Goal: Task Accomplishment & Management: Use online tool/utility

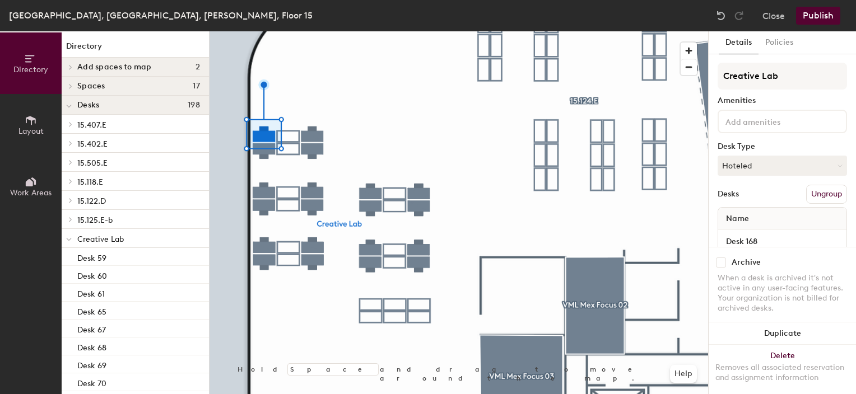
click at [97, 238] on span "Creative Lab" at bounding box center [100, 240] width 47 height 10
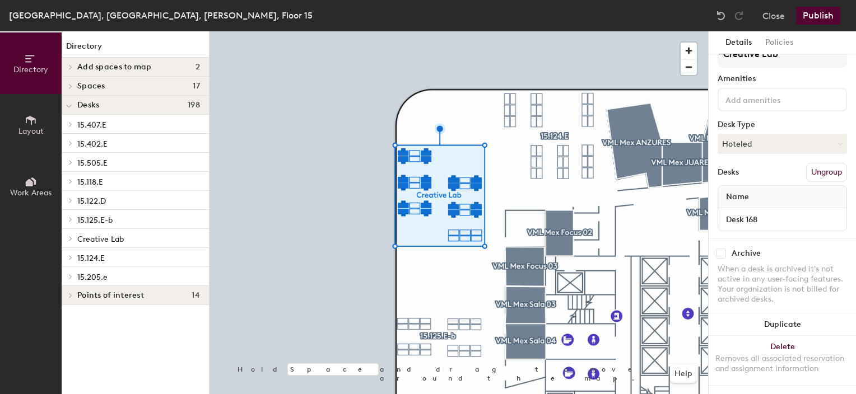
scroll to position [30, 0]
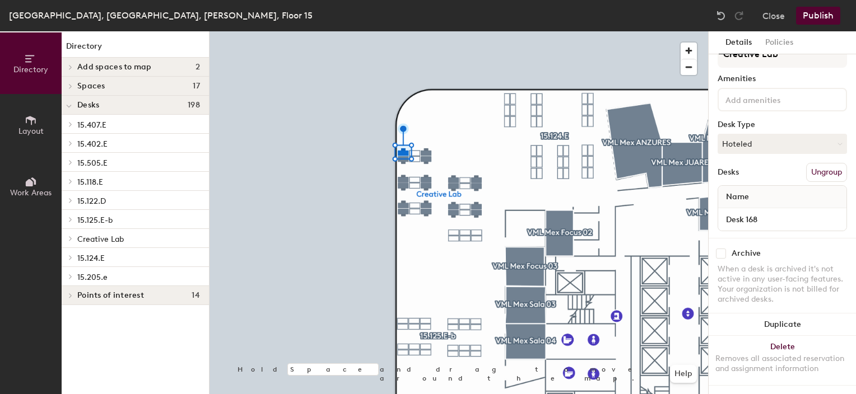
click at [722, 249] on input "checkbox" at bounding box center [721, 254] width 10 height 10
checkbox input "true"
click at [418, 31] on div at bounding box center [459, 31] width 499 height 0
click at [720, 249] on input "checkbox" at bounding box center [721, 254] width 10 height 10
checkbox input "false"
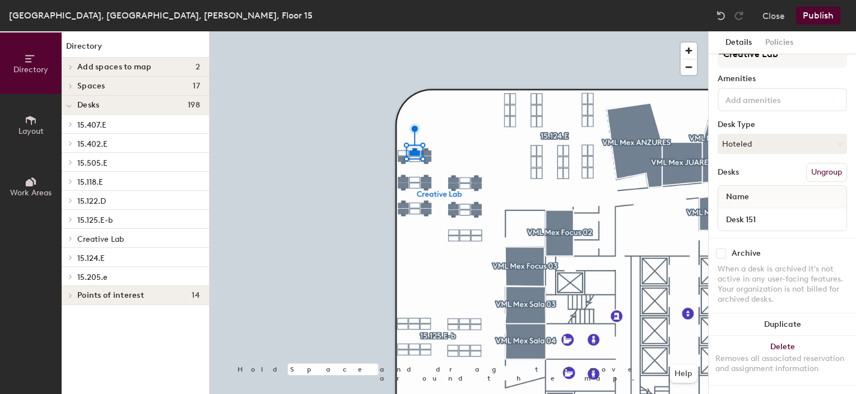
click at [716, 249] on input "checkbox" at bounding box center [721, 254] width 10 height 10
checkbox input "true"
click at [425, 31] on div at bounding box center [459, 31] width 499 height 0
click at [723, 249] on input "checkbox" at bounding box center [721, 254] width 10 height 10
checkbox input "true"
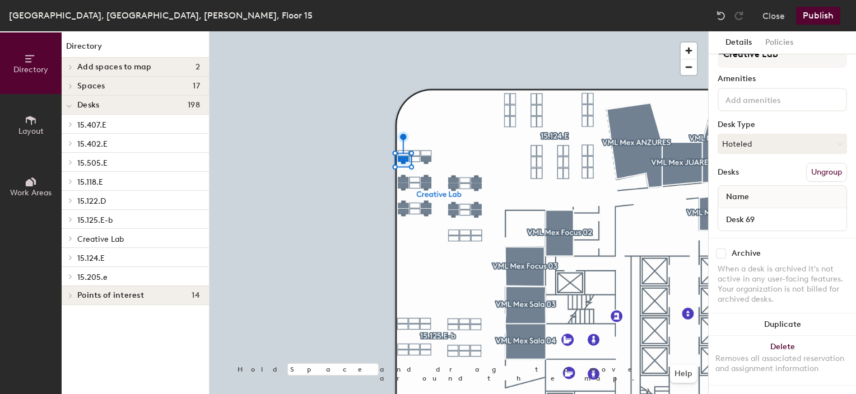
click at [719, 249] on input "checkbox" at bounding box center [721, 254] width 10 height 10
checkbox input "true"
click at [719, 249] on input "checkbox" at bounding box center [721, 254] width 10 height 10
checkbox input "true"
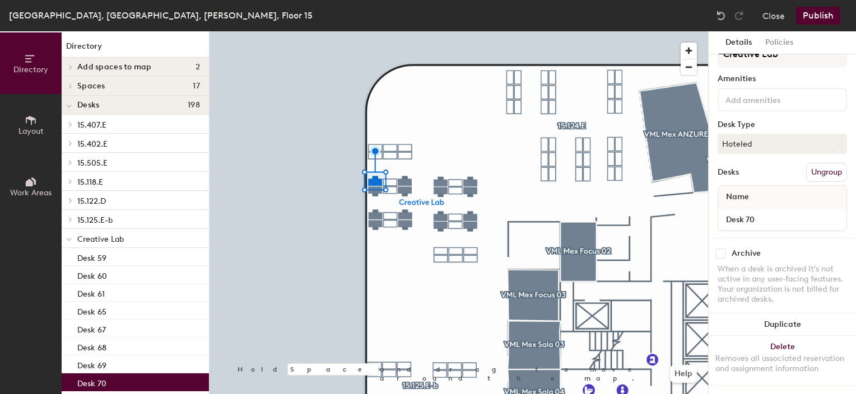
click at [719, 249] on input "checkbox" at bounding box center [721, 254] width 10 height 10
checkbox input "true"
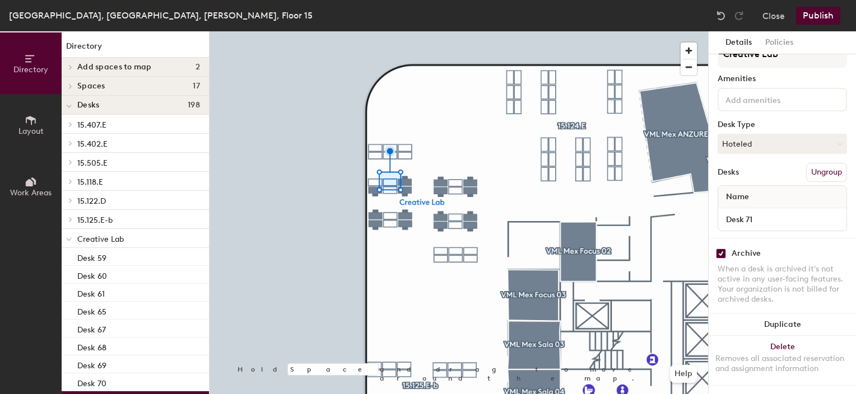
click at [722, 249] on input "checkbox" at bounding box center [721, 254] width 10 height 10
click at [720, 249] on input "checkbox" at bounding box center [721, 254] width 10 height 10
checkbox input "true"
click at [402, 31] on div at bounding box center [459, 31] width 499 height 0
click at [720, 249] on input "checkbox" at bounding box center [721, 254] width 10 height 10
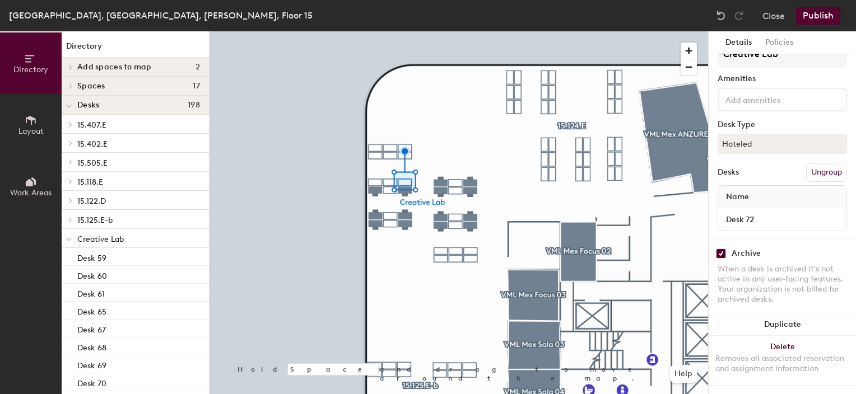
click at [720, 249] on input "checkbox" at bounding box center [721, 254] width 10 height 10
checkbox input "true"
click at [721, 249] on input "checkbox" at bounding box center [721, 254] width 10 height 10
checkbox input "true"
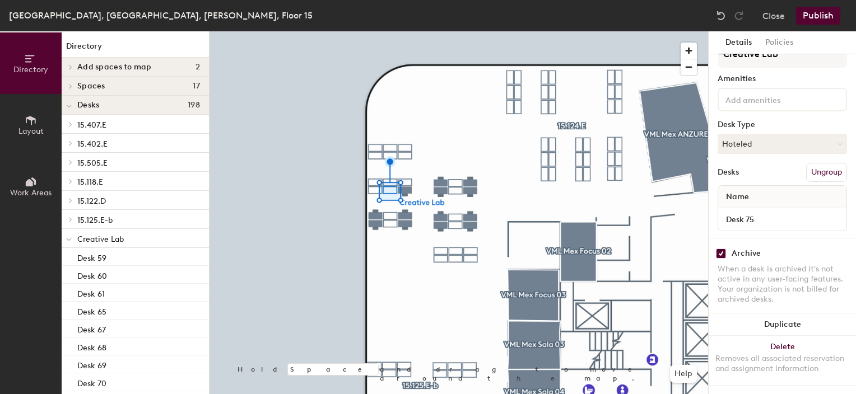
click at [724, 249] on input "checkbox" at bounding box center [721, 254] width 10 height 10
click at [722, 249] on input "checkbox" at bounding box center [721, 254] width 10 height 10
checkbox input "true"
click at [719, 249] on input "checkbox" at bounding box center [721, 254] width 10 height 10
checkbox input "true"
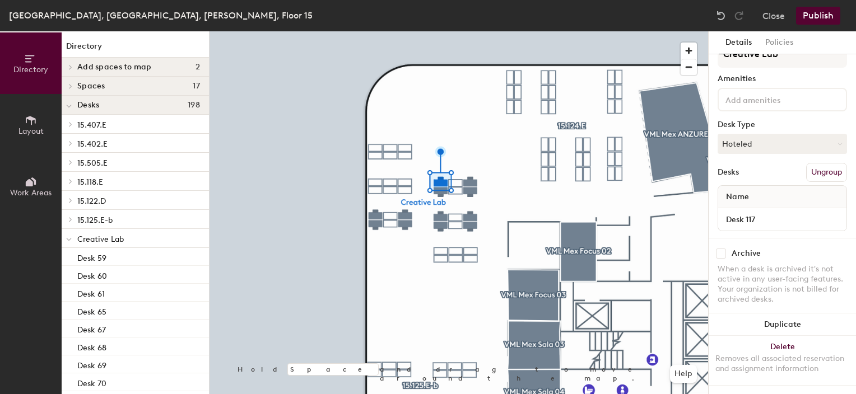
click at [722, 249] on input "checkbox" at bounding box center [721, 254] width 10 height 10
checkbox input "true"
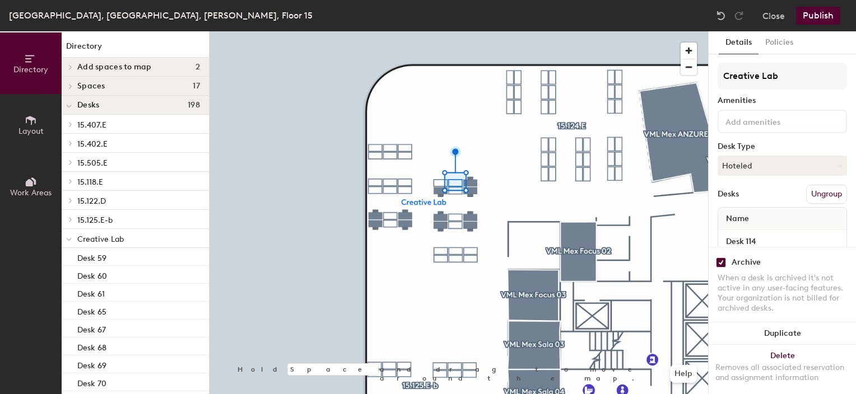
click at [722, 258] on input "checkbox" at bounding box center [721, 263] width 10 height 10
checkbox input "true"
click at [720, 258] on input "checkbox" at bounding box center [721, 263] width 10 height 10
checkbox input "true"
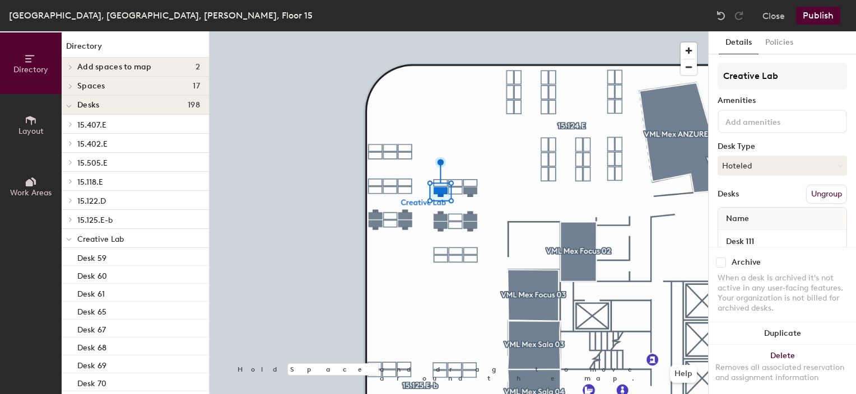
click at [719, 258] on input "checkbox" at bounding box center [721, 263] width 10 height 10
checkbox input "true"
click at [723, 258] on input "checkbox" at bounding box center [721, 263] width 10 height 10
checkbox input "true"
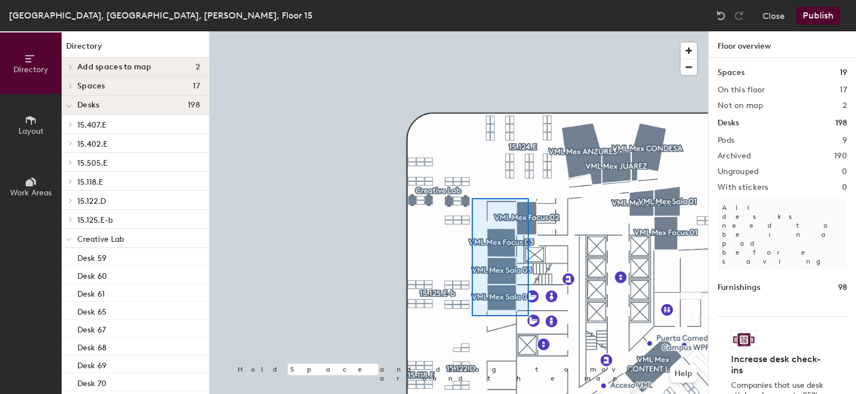
click at [472, 31] on div at bounding box center [459, 31] width 499 height 0
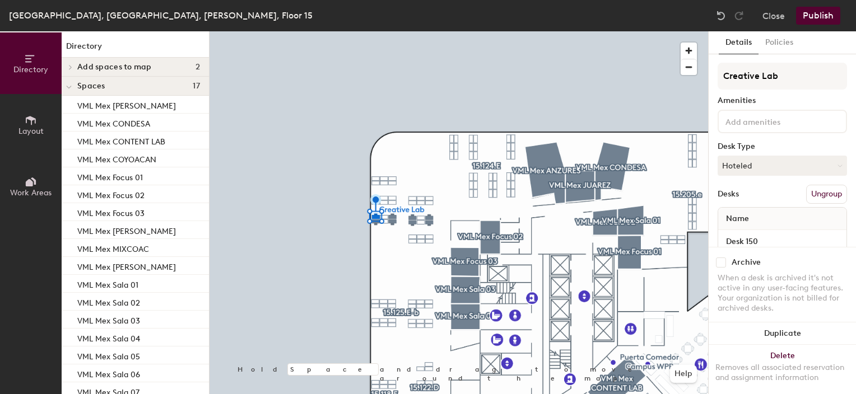
click at [720, 258] on input "checkbox" at bounding box center [721, 263] width 10 height 10
checkbox input "true"
click at [722, 258] on input "checkbox" at bounding box center [721, 263] width 10 height 10
checkbox input "true"
click at [725, 258] on input "checkbox" at bounding box center [721, 263] width 10 height 10
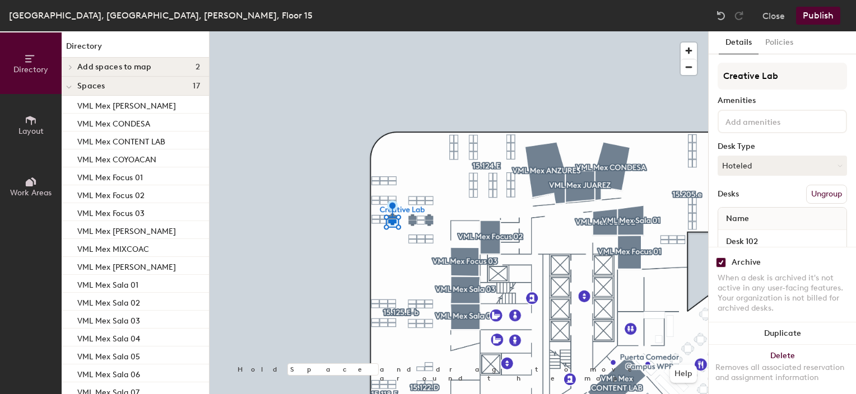
checkbox input "true"
click at [396, 31] on div at bounding box center [459, 31] width 499 height 0
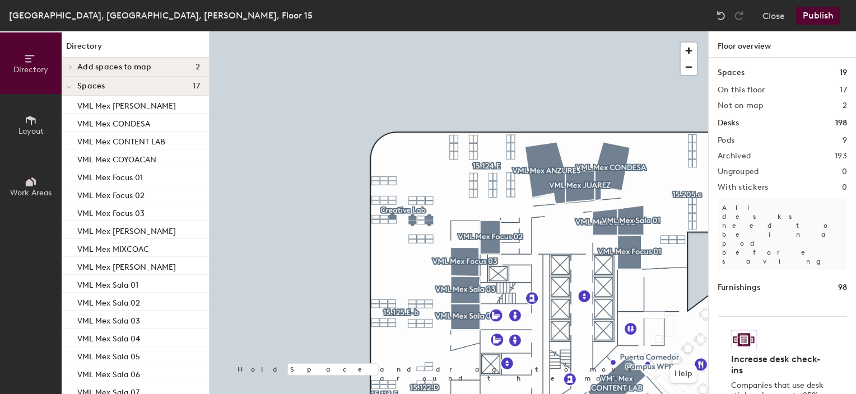
click at [392, 31] on div at bounding box center [459, 31] width 499 height 0
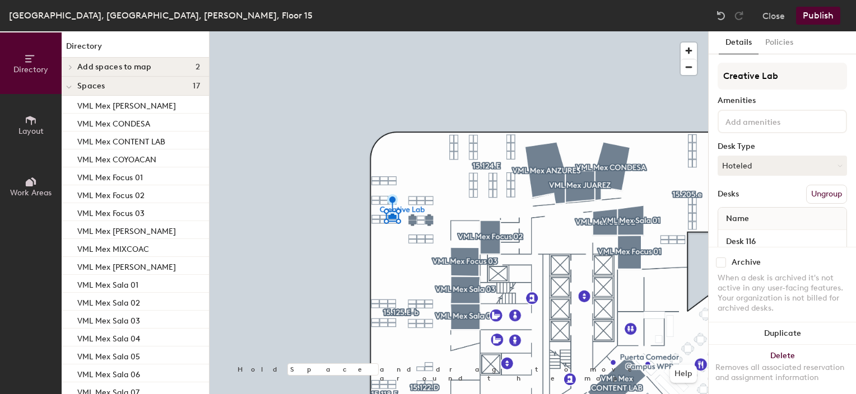
click at [720, 258] on input "checkbox" at bounding box center [721, 263] width 10 height 10
checkbox input "true"
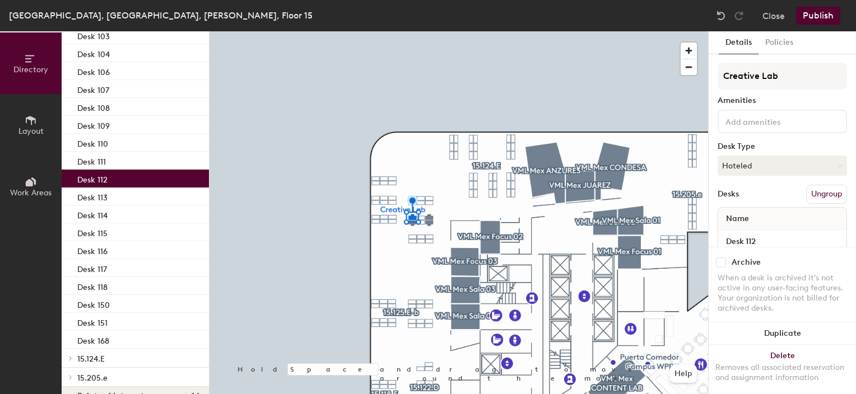
scroll to position [848, 0]
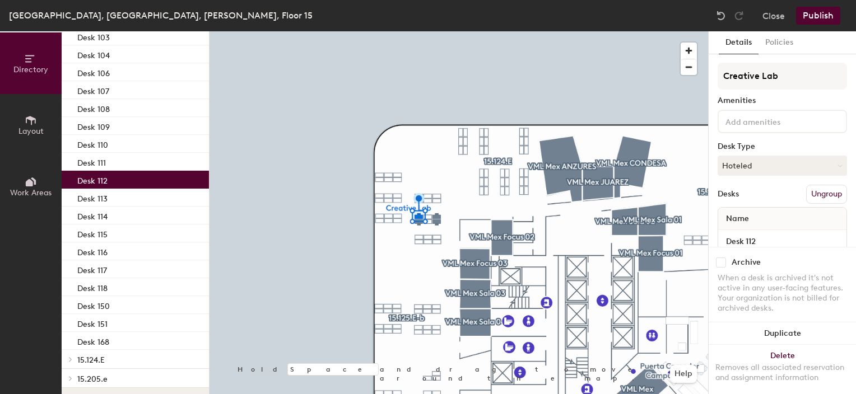
click at [719, 258] on input "checkbox" at bounding box center [721, 263] width 10 height 10
checkbox input "true"
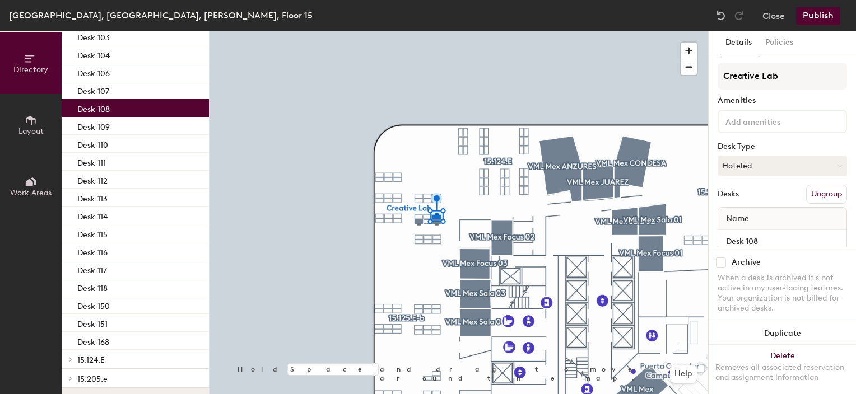
click at [723, 258] on input "checkbox" at bounding box center [721, 263] width 10 height 10
checkbox input "true"
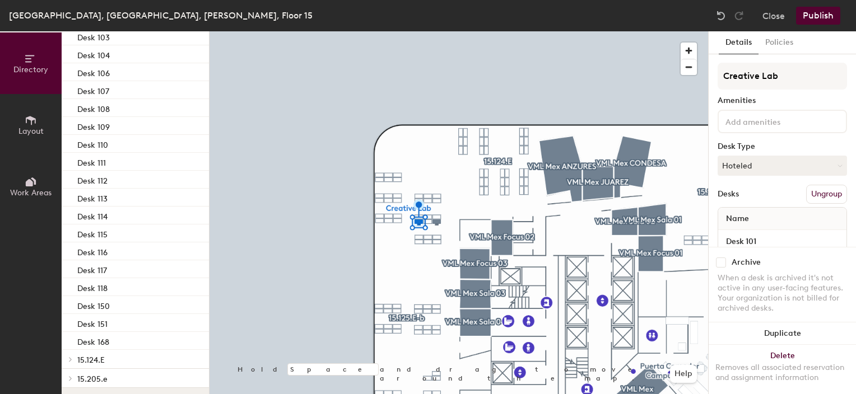
click at [722, 258] on input "checkbox" at bounding box center [721, 263] width 10 height 10
checkbox input "true"
click at [720, 258] on input "checkbox" at bounding box center [721, 263] width 10 height 10
checkbox input "true"
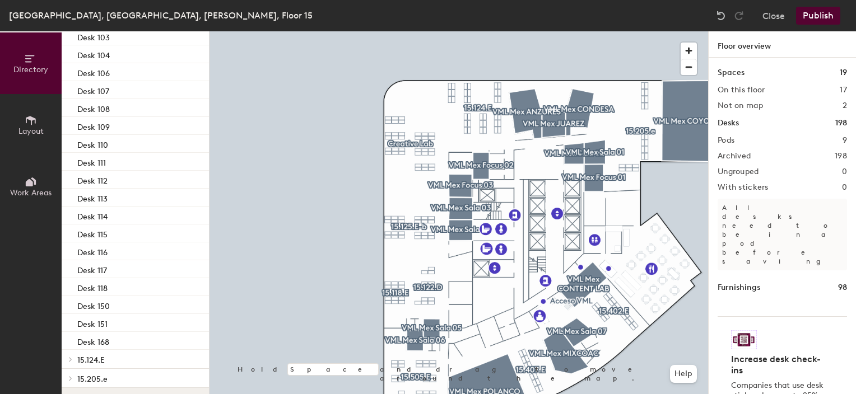
click at [831, 15] on button "Publish" at bounding box center [818, 16] width 44 height 18
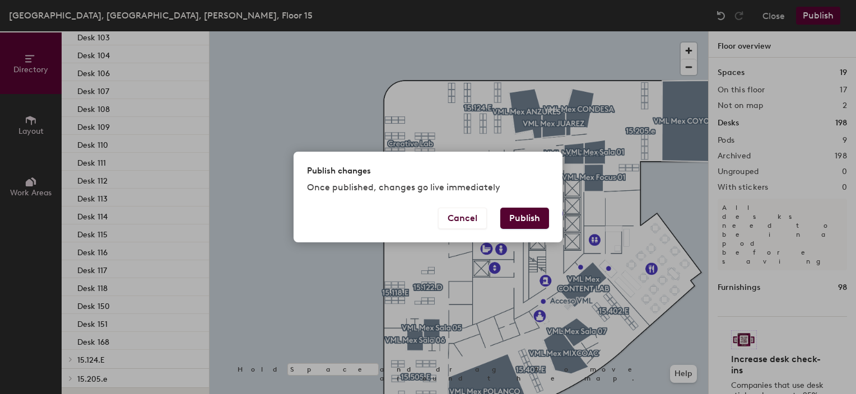
click at [536, 215] on button "Publish" at bounding box center [524, 218] width 49 height 21
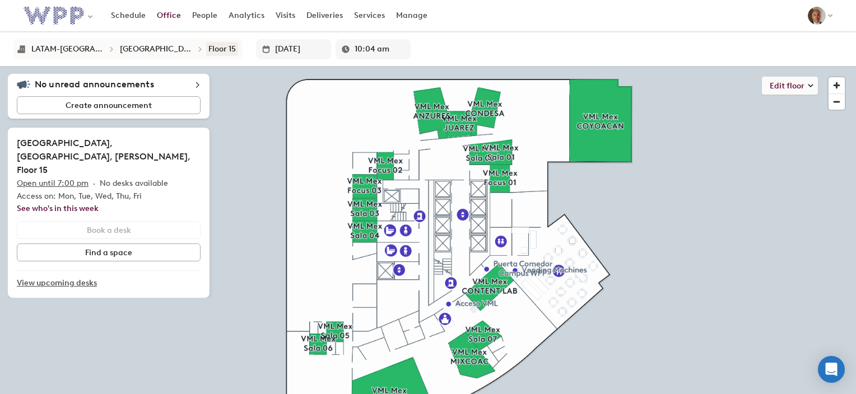
click at [208, 46] on div "Floor 15" at bounding box center [221, 49] width 27 height 10
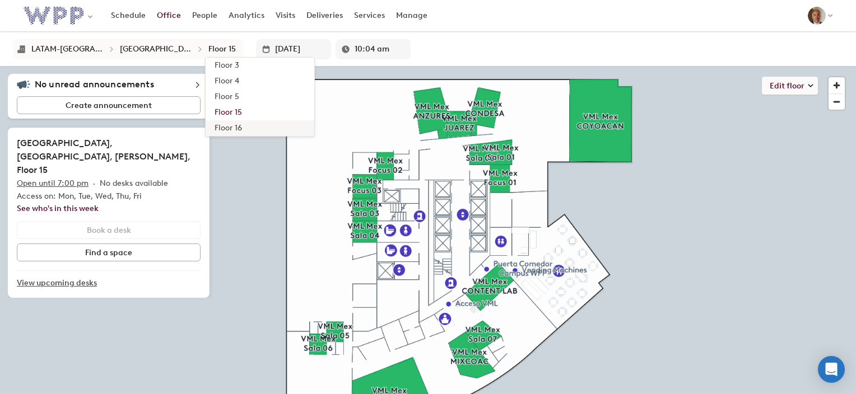
click at [215, 125] on div "Floor 16" at bounding box center [228, 128] width 27 height 11
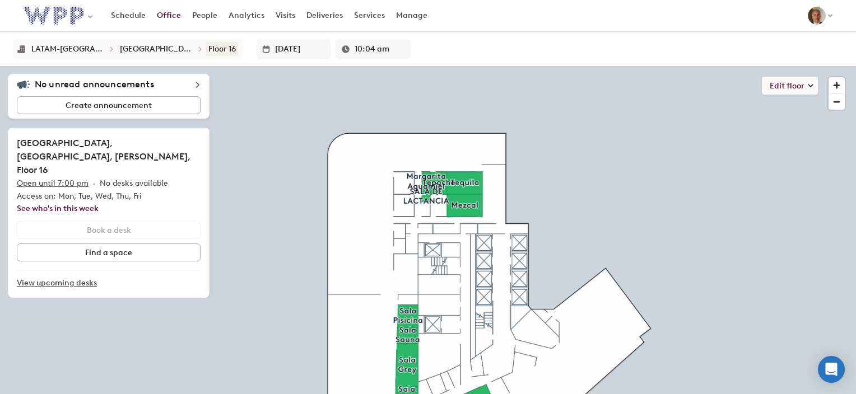
click at [208, 49] on div "Floor 16" at bounding box center [221, 49] width 27 height 10
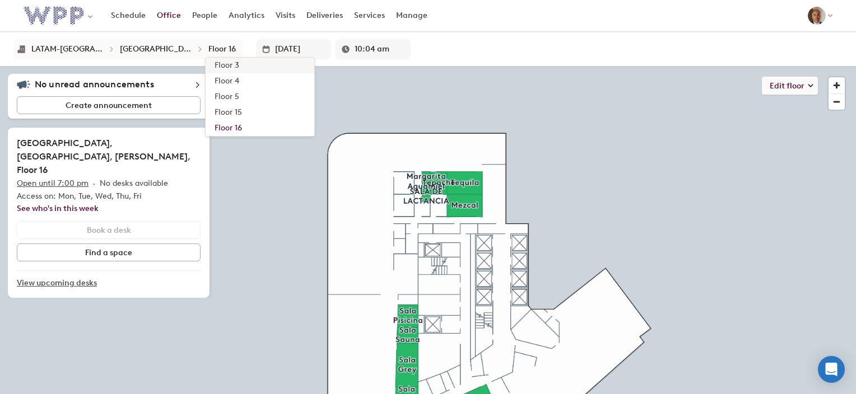
click at [215, 63] on div "Floor 3" at bounding box center [227, 65] width 25 height 11
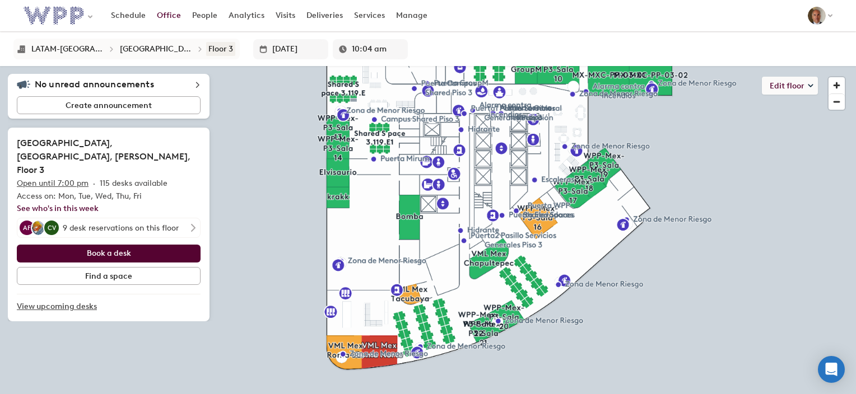
click at [208, 47] on div "Floor 3" at bounding box center [220, 49] width 25 height 10
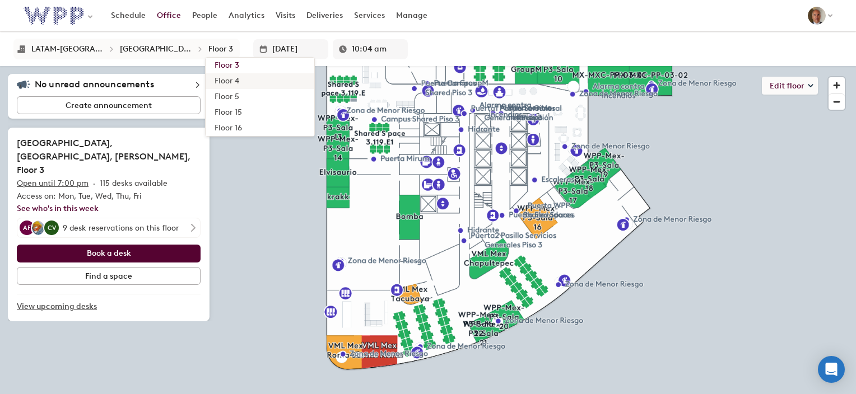
click at [215, 80] on div "Floor 4" at bounding box center [227, 81] width 25 height 11
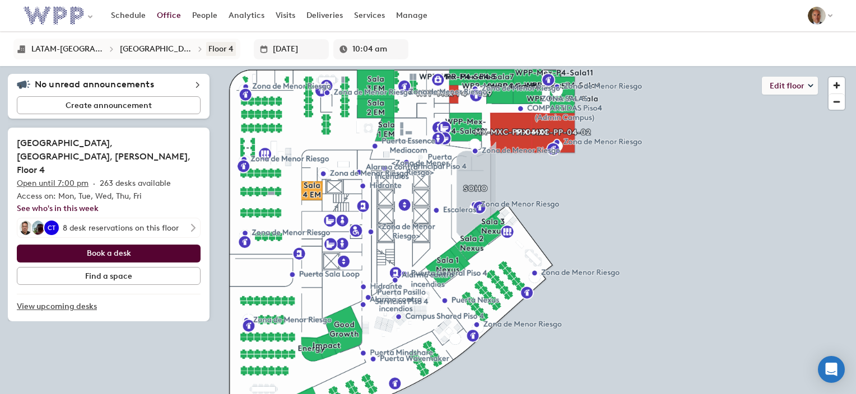
click at [208, 48] on div "Floor 4" at bounding box center [220, 49] width 25 height 10
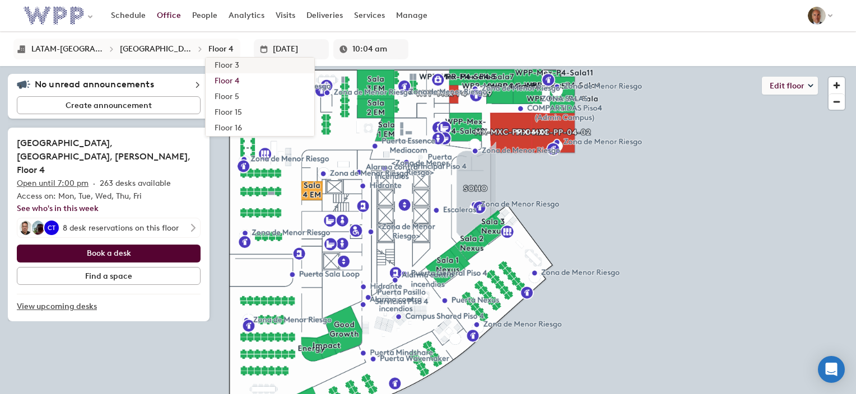
click at [215, 61] on div "Floor 3" at bounding box center [227, 65] width 25 height 11
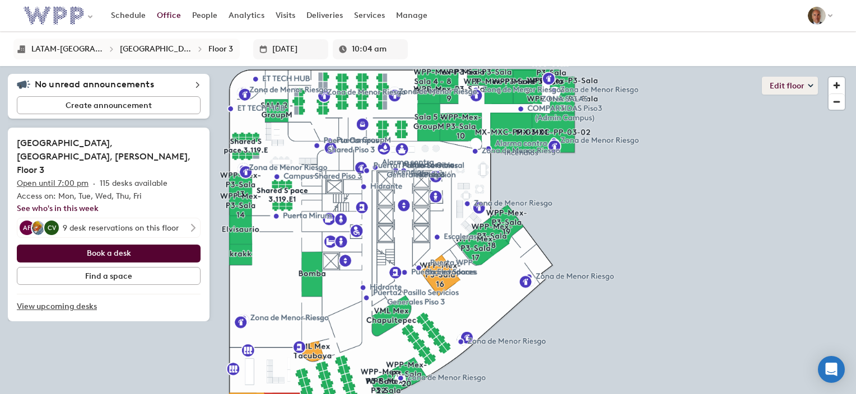
click at [778, 86] on button "Edit floor" at bounding box center [790, 86] width 56 height 18
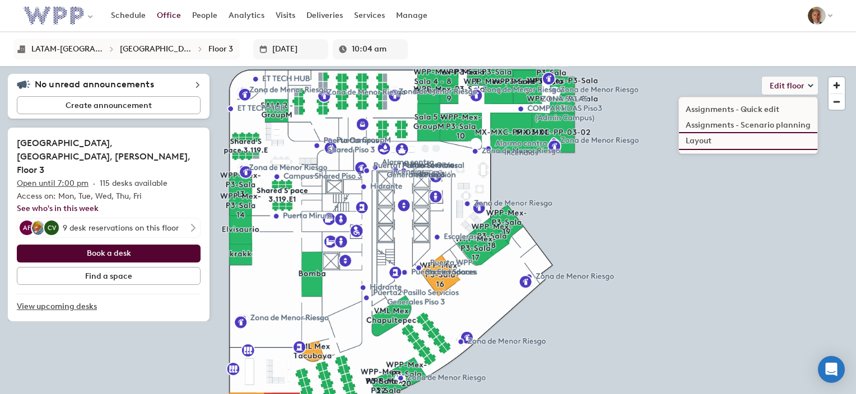
click at [701, 139] on li "Layout" at bounding box center [748, 141] width 138 height 16
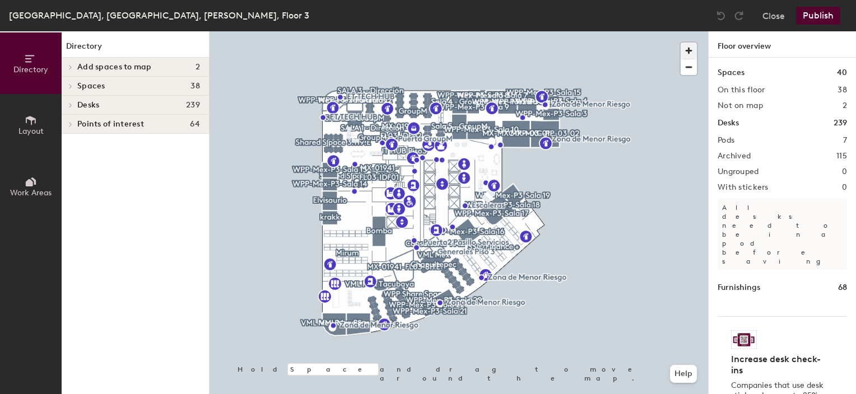
click at [690, 54] on span "button" at bounding box center [689, 51] width 16 height 16
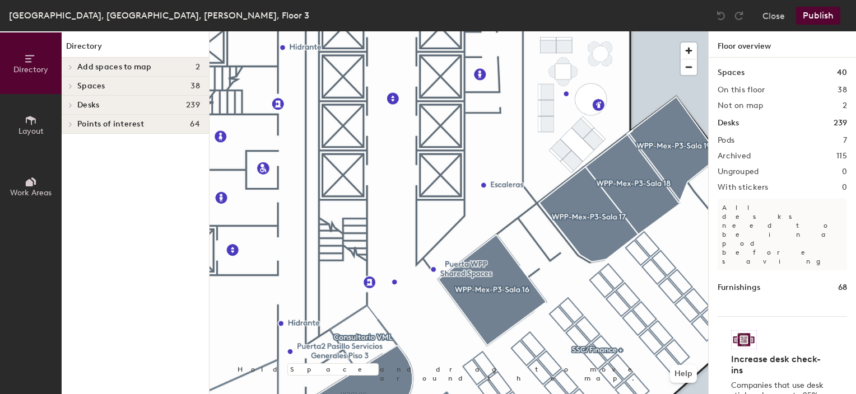
click at [736, 303] on div "Directory Layout Work Areas Directory Add spaces to map 2 Asteroide Campus Shar…" at bounding box center [428, 212] width 856 height 363
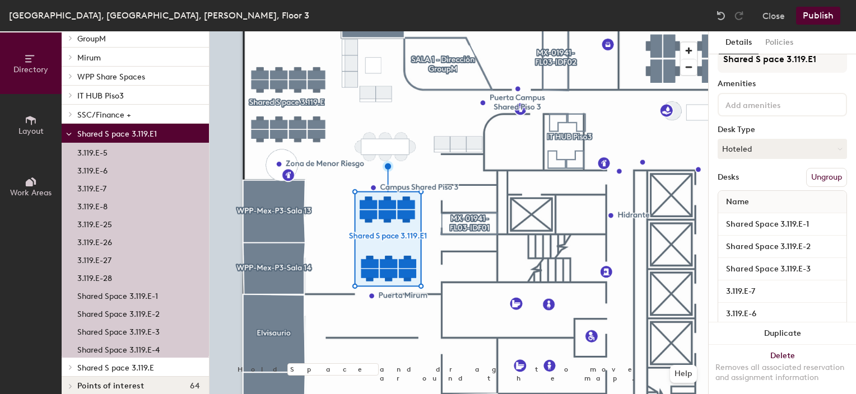
scroll to position [76, 0]
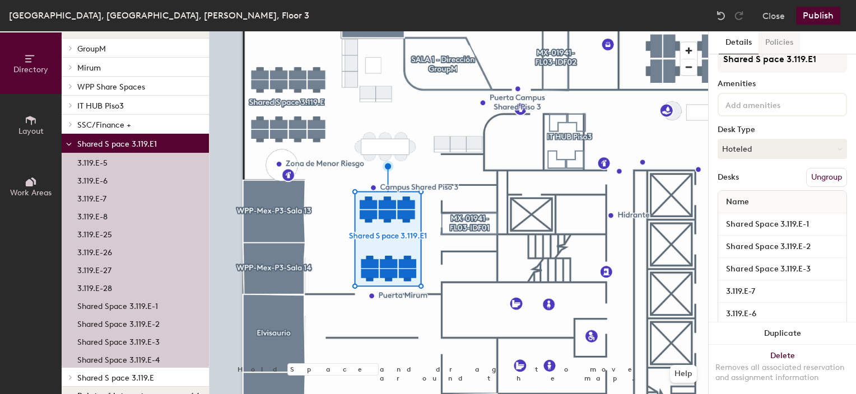
click at [782, 46] on button "Policies" at bounding box center [779, 42] width 41 height 23
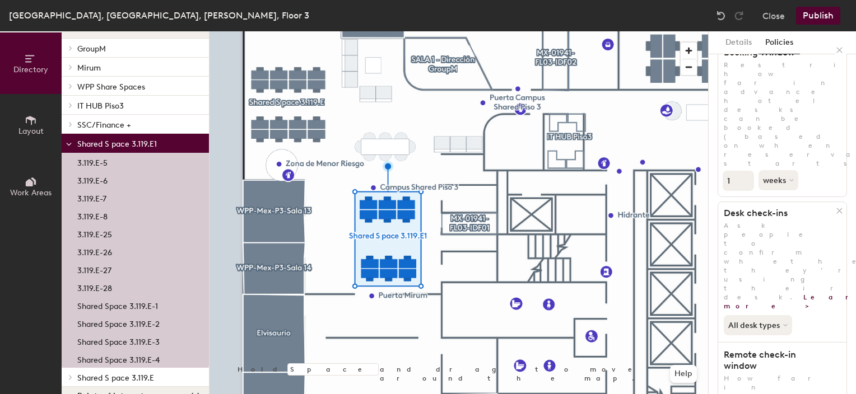
scroll to position [0, 0]
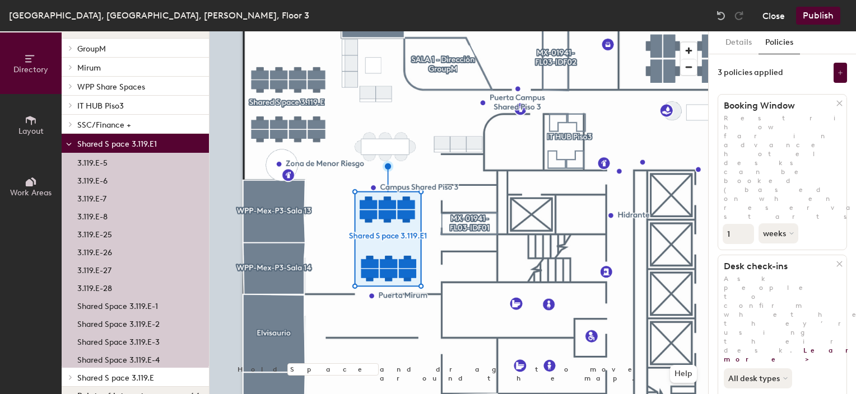
click at [780, 20] on button "Close" at bounding box center [773, 16] width 22 height 18
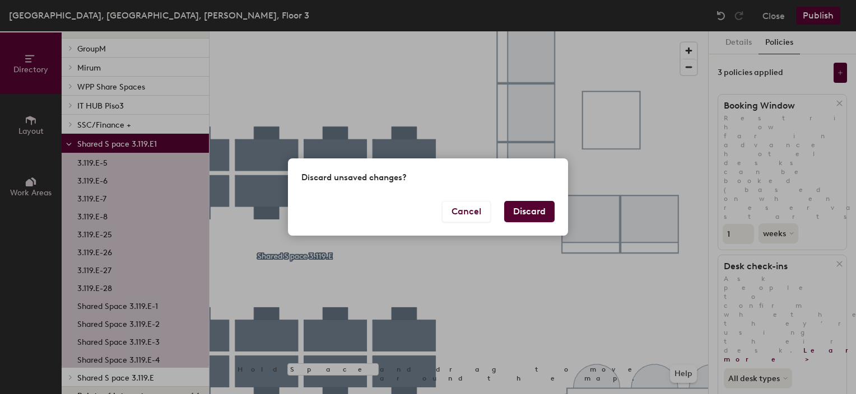
click at [526, 211] on button "Discard" at bounding box center [529, 211] width 50 height 21
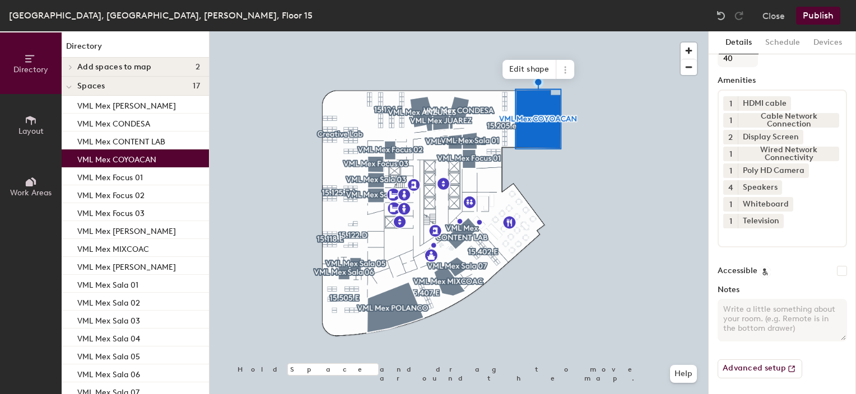
scroll to position [180, 0]
click at [777, 364] on button "Advanced setup" at bounding box center [760, 368] width 85 height 19
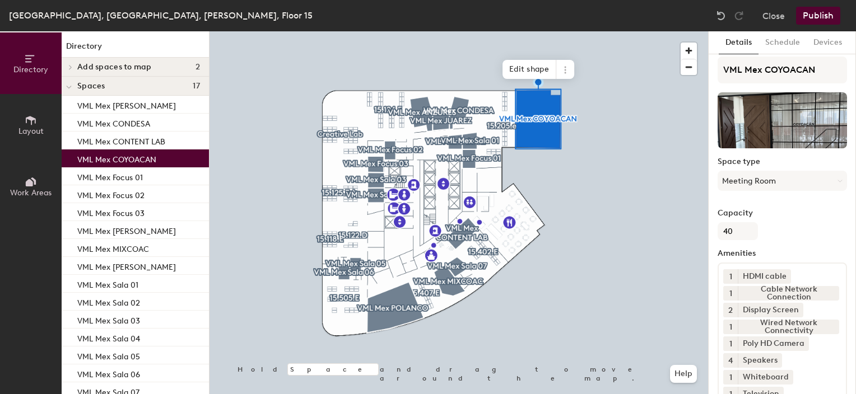
scroll to position [0, 0]
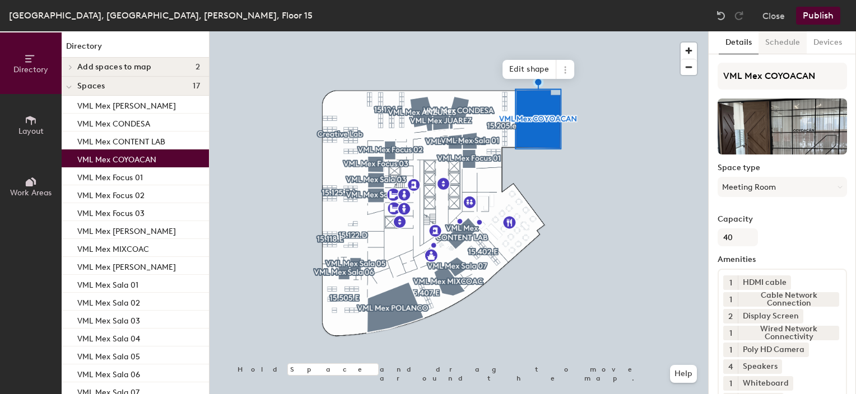
click at [778, 43] on button "Schedule" at bounding box center [783, 42] width 48 height 23
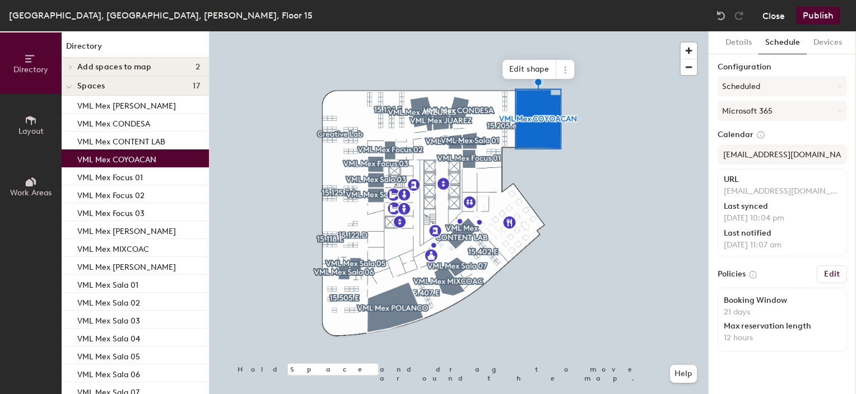
click at [778, 15] on button "Close" at bounding box center [773, 16] width 22 height 18
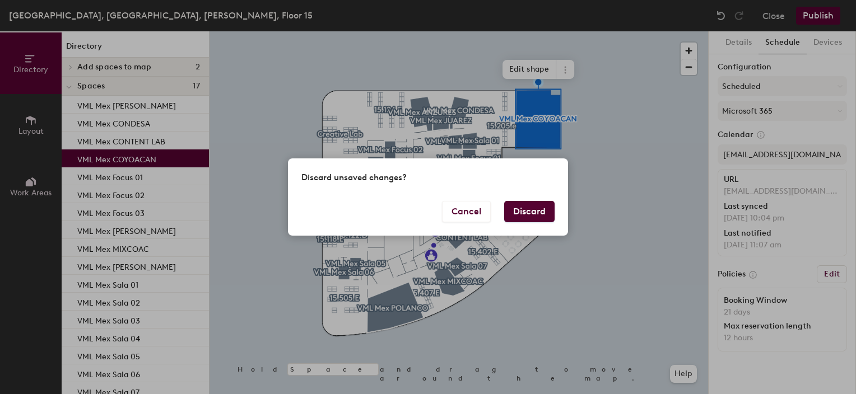
click at [539, 210] on button "Discard" at bounding box center [529, 211] width 50 height 21
